Goal: Task Accomplishment & Management: Use online tool/utility

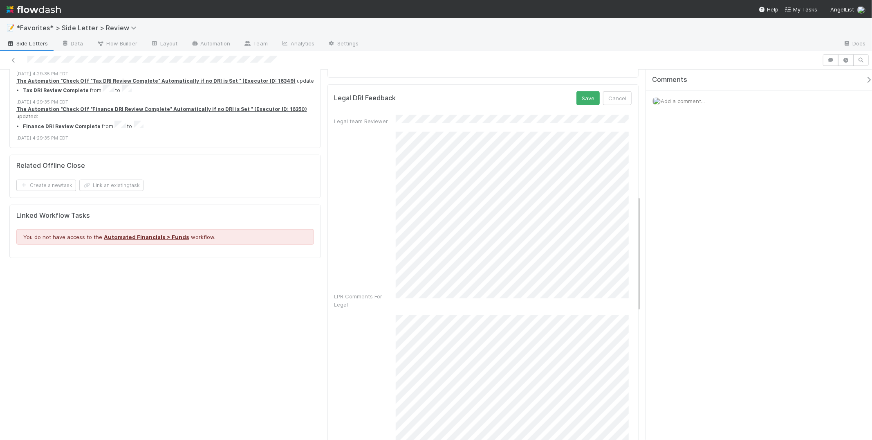
scroll to position [401, 0]
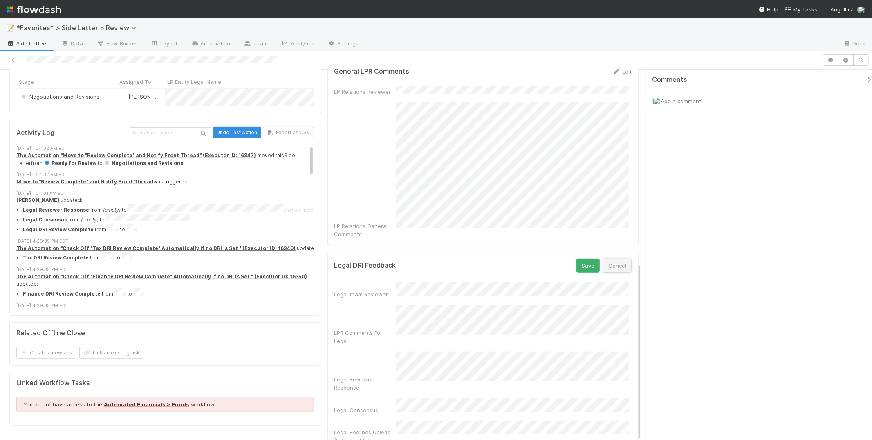
click at [613, 258] on button "Cancel" at bounding box center [617, 265] width 29 height 14
click at [620, 258] on button "Cancel" at bounding box center [617, 265] width 29 height 14
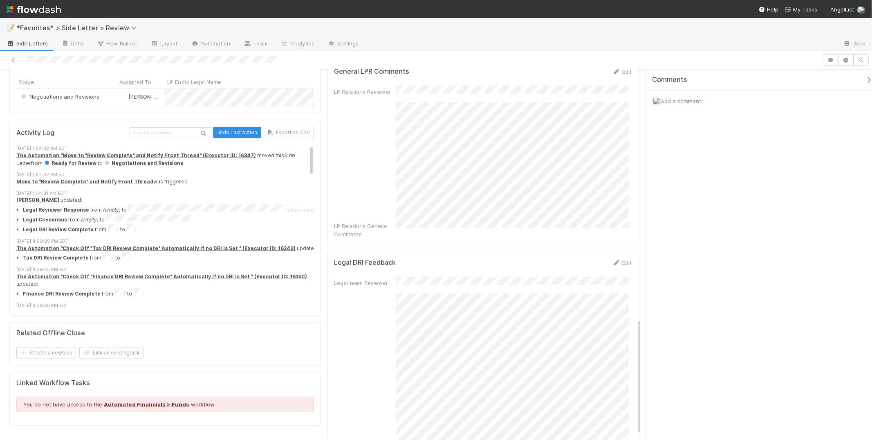
scroll to position [794, 0]
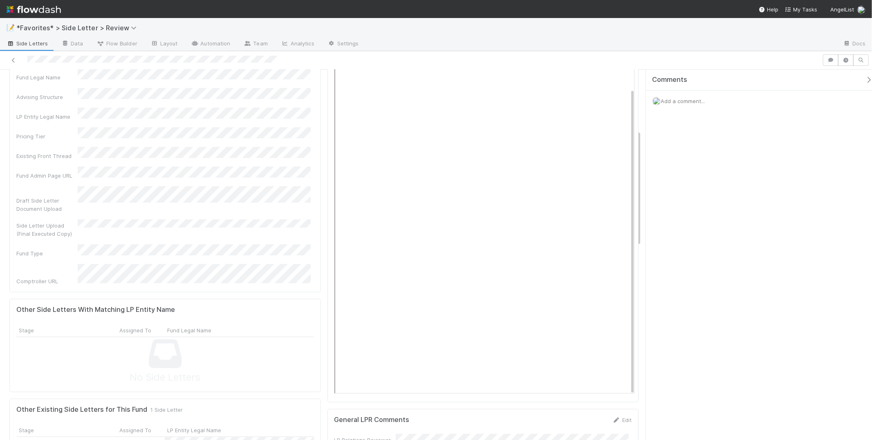
scroll to position [0, 0]
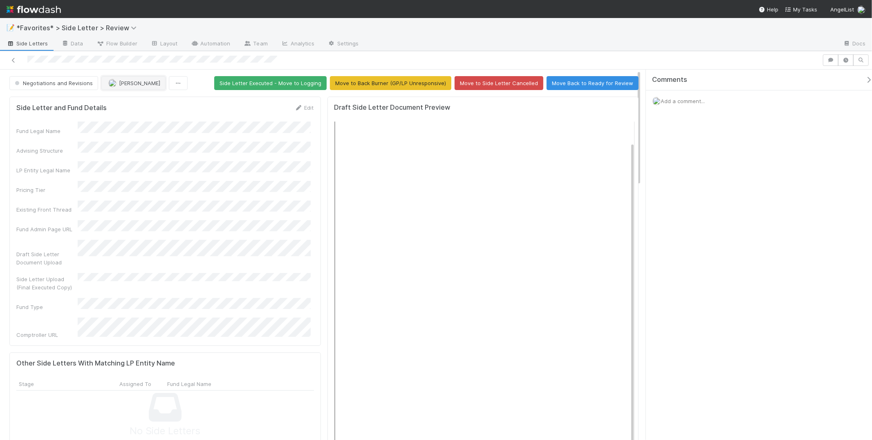
click at [134, 87] on button "[PERSON_NAME]" at bounding box center [133, 83] width 64 height 14
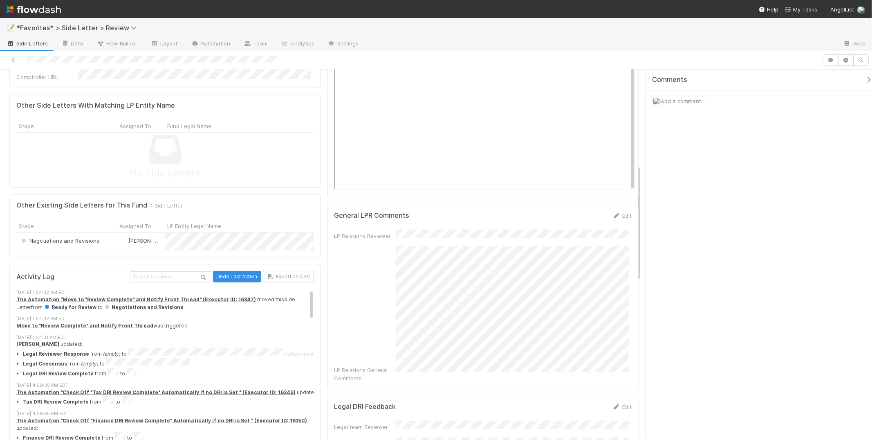
scroll to position [304, 0]
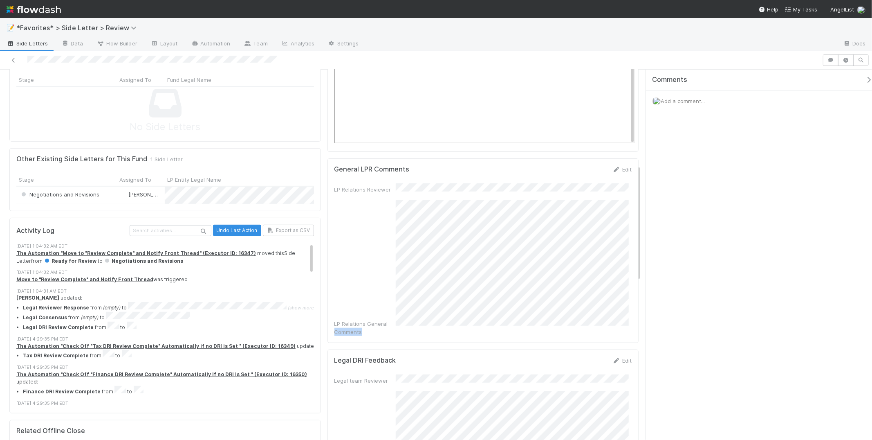
click at [389, 200] on div "LP Relations General Comments" at bounding box center [483, 268] width 298 height 136
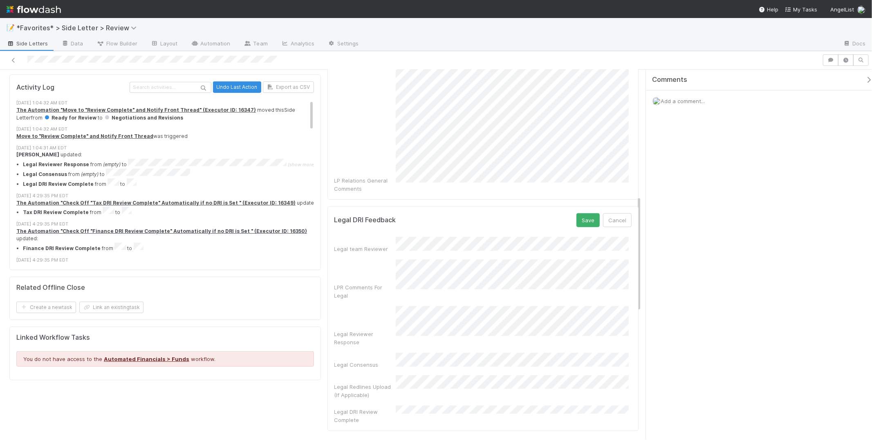
scroll to position [401, 0]
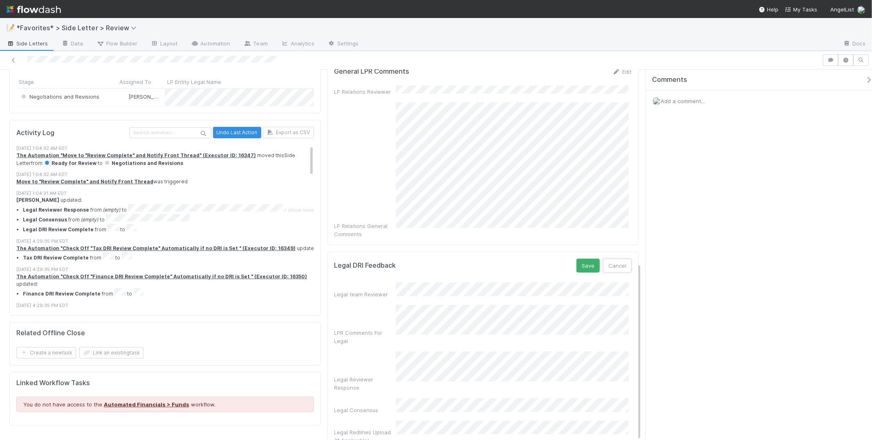
click at [621, 258] on button "Cancel" at bounding box center [617, 265] width 29 height 14
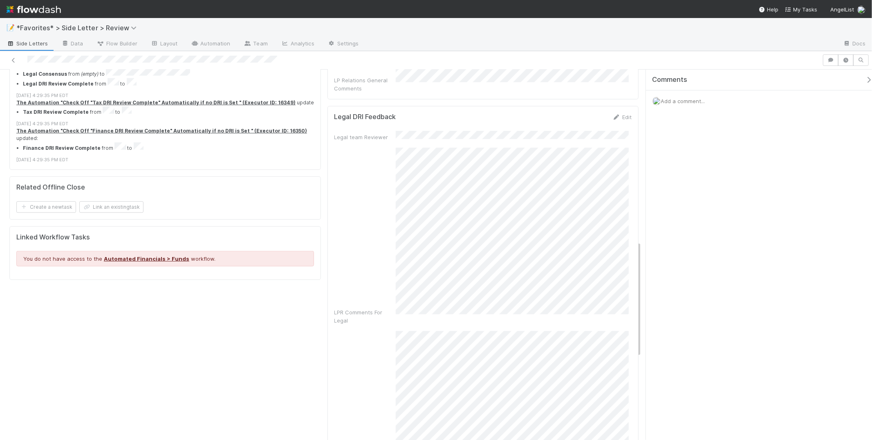
scroll to position [608, 0]
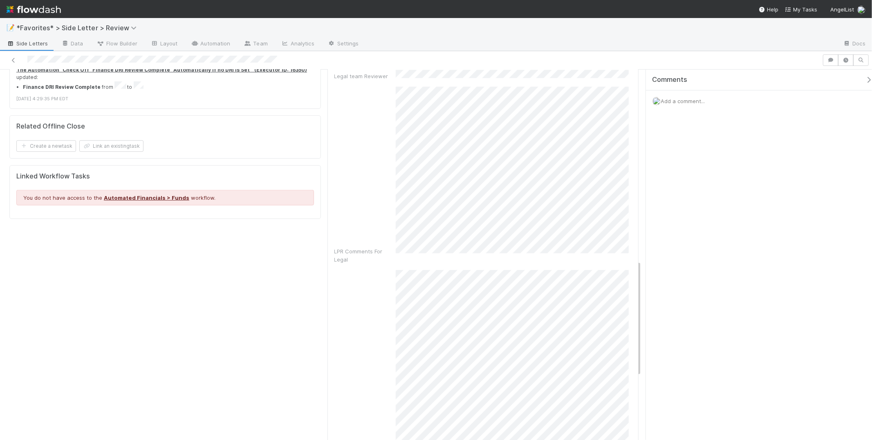
click at [314, 215] on div "Side Letter and Fund Details Edit Fund Legal Name Advising Structure LP Entity …" at bounding box center [165, 86] width 318 height 1203
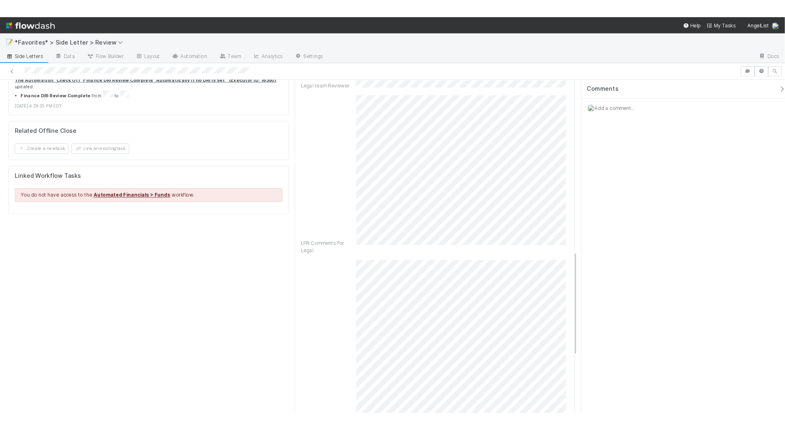
scroll to position [0, 0]
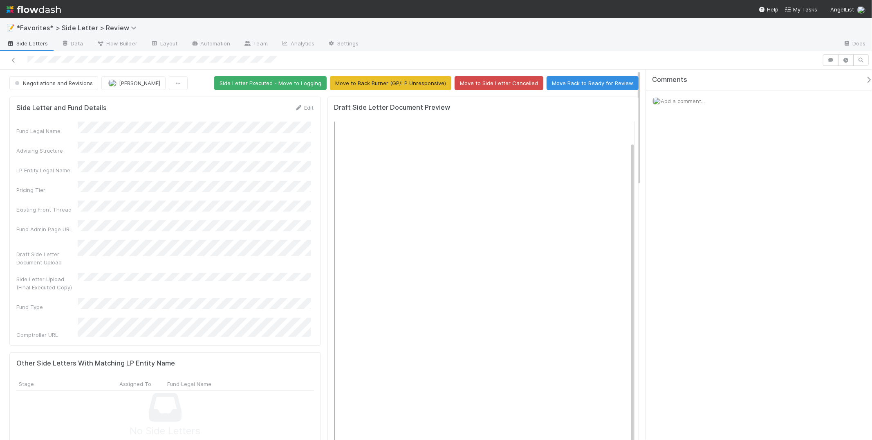
click at [518, 25] on div "📝 *Favorites* > Side Letter > Review" at bounding box center [436, 28] width 872 height 20
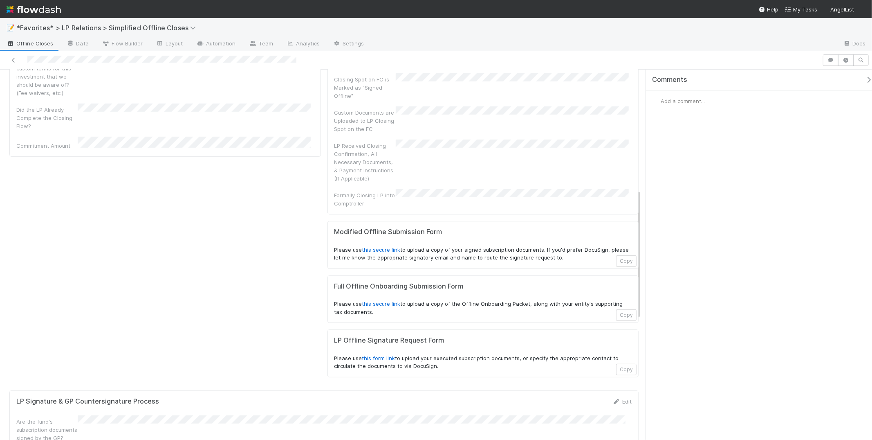
scroll to position [343, 0]
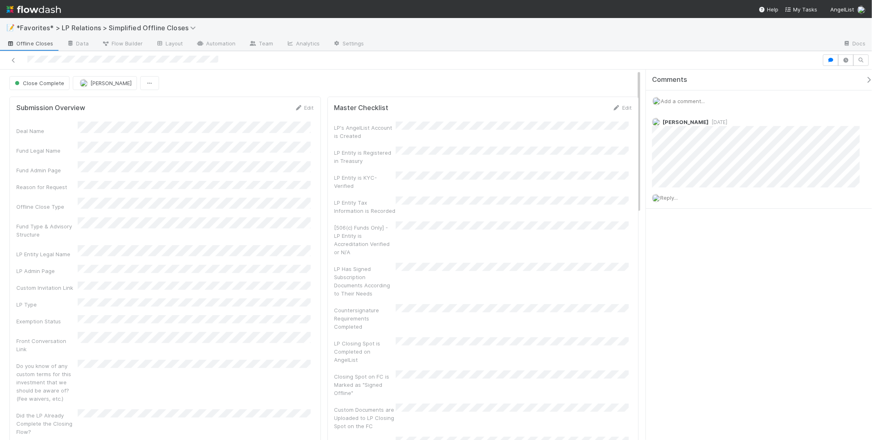
click at [615, 24] on div "📝 *Favorites* > LP Relations > Simplified Offline Closes" at bounding box center [436, 28] width 872 height 20
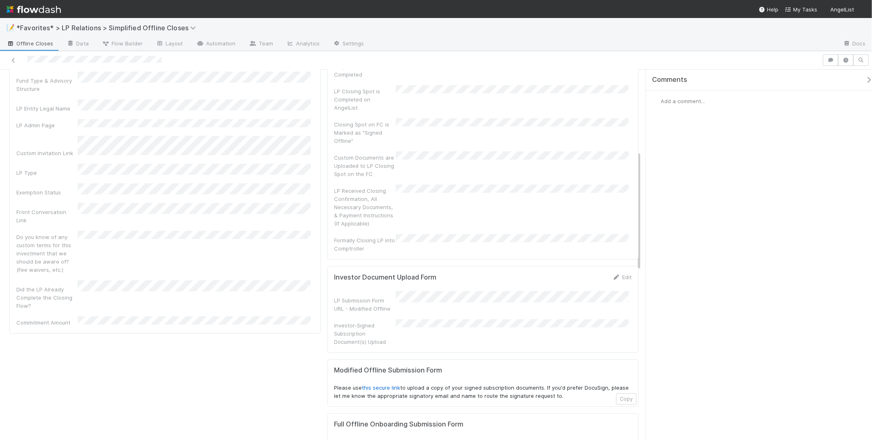
scroll to position [431, 0]
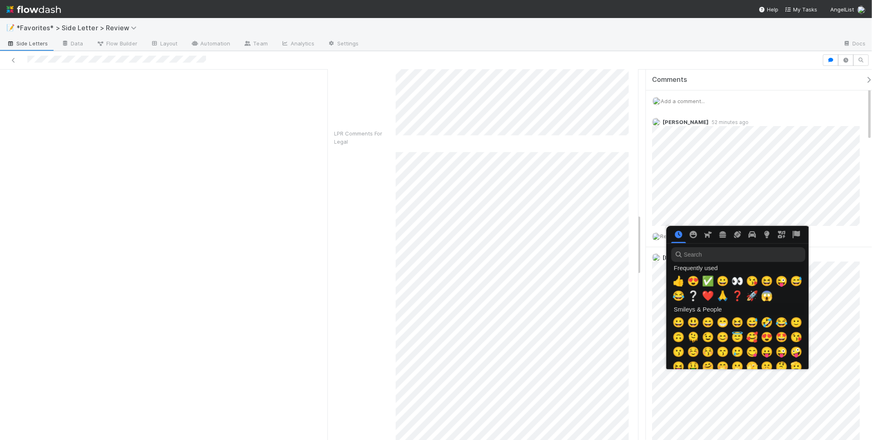
scroll to position [0, 3]
drag, startPoint x: 675, startPoint y: 271, endPoint x: 677, endPoint y: 260, distance: 11.2
click at [675, 271] on div "Frequently used" at bounding box center [736, 268] width 132 height 12
click at [673, 281] on span "👍" at bounding box center [677, 280] width 12 height 11
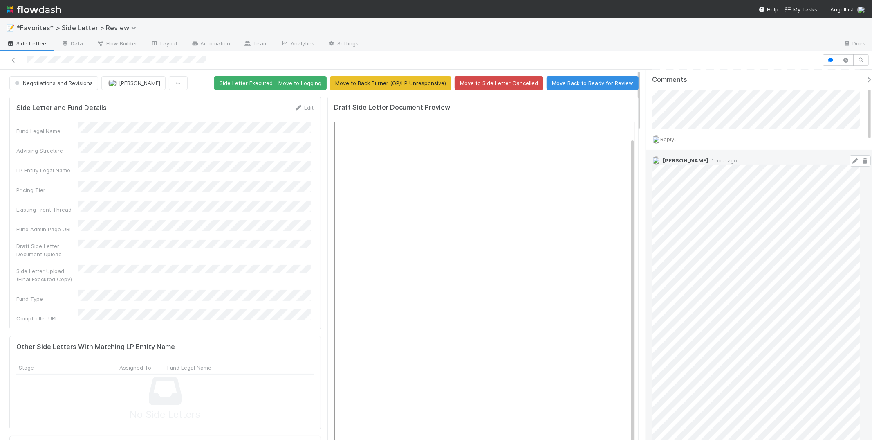
scroll to position [0, 0]
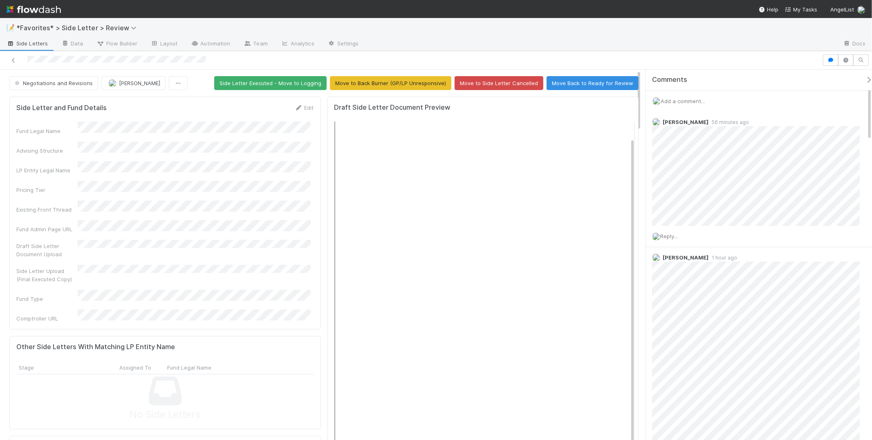
click at [626, 45] on div at bounding box center [601, 44] width 471 height 13
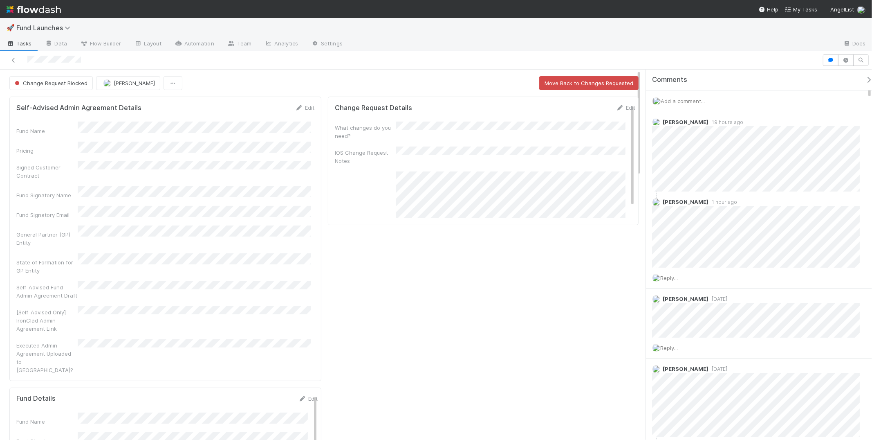
click at [588, 54] on div at bounding box center [411, 59] width 816 height 11
